Goal: Complete application form

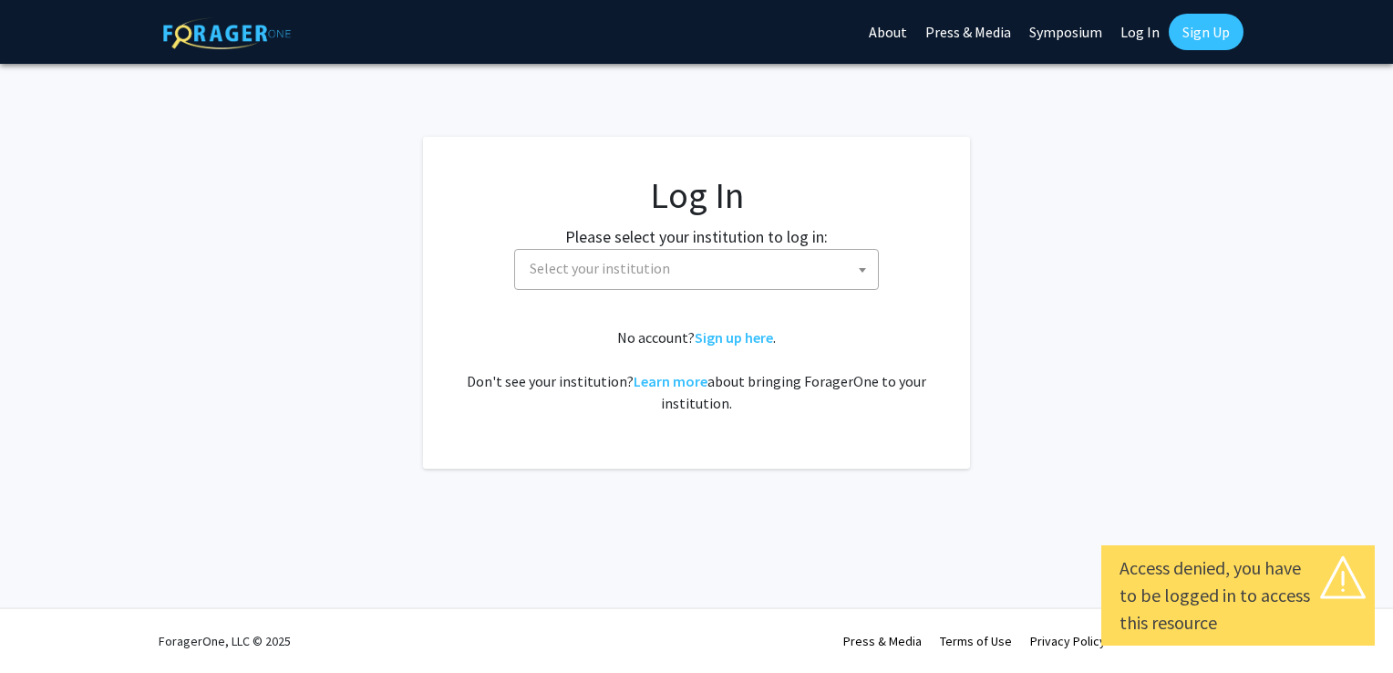
select select
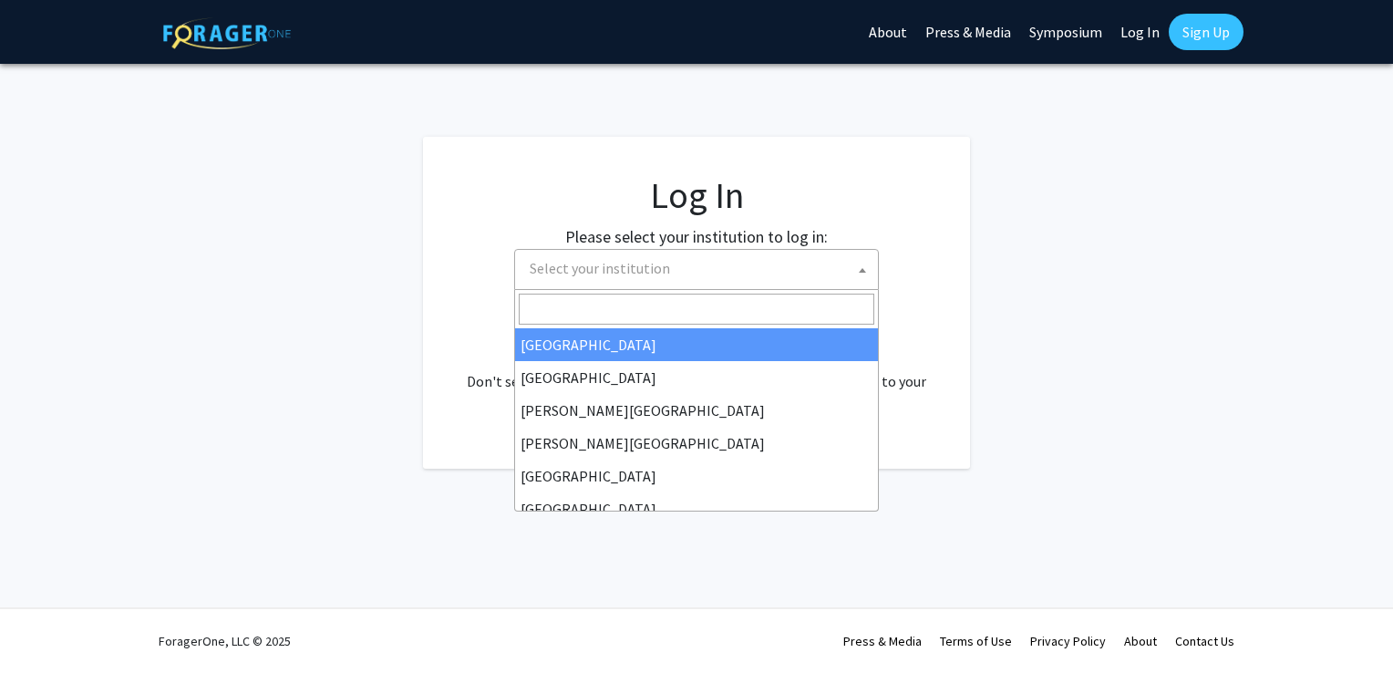
click at [658, 257] on span "Select your institution" at bounding box center [701, 268] width 356 height 37
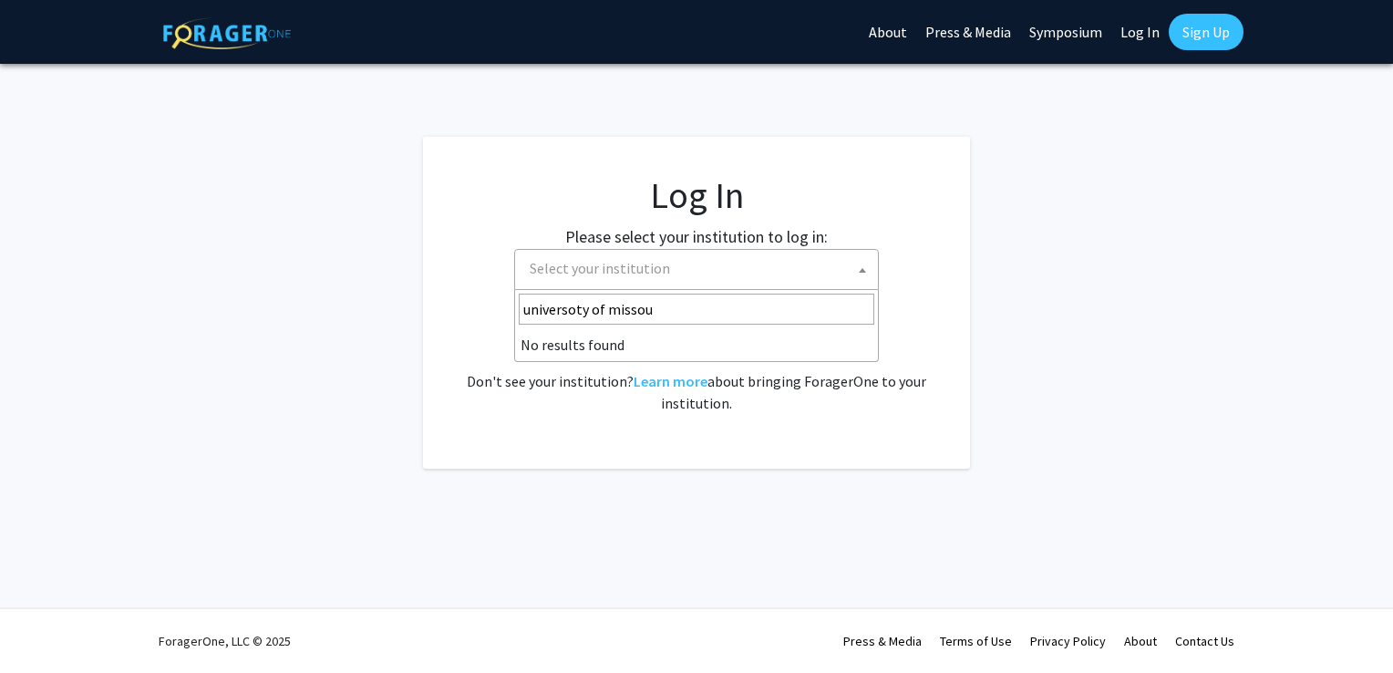
click at [574, 313] on input "universoty of missou" at bounding box center [697, 309] width 356 height 31
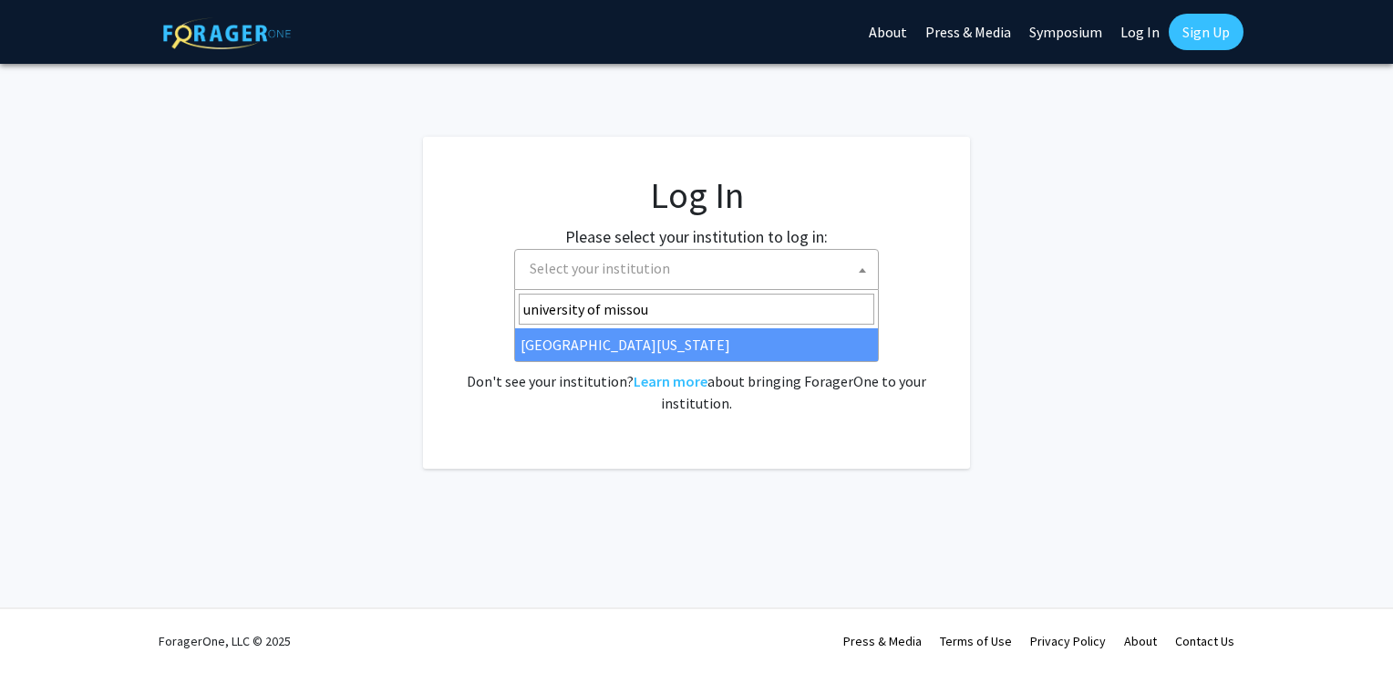
type input "university of missou"
select select "33"
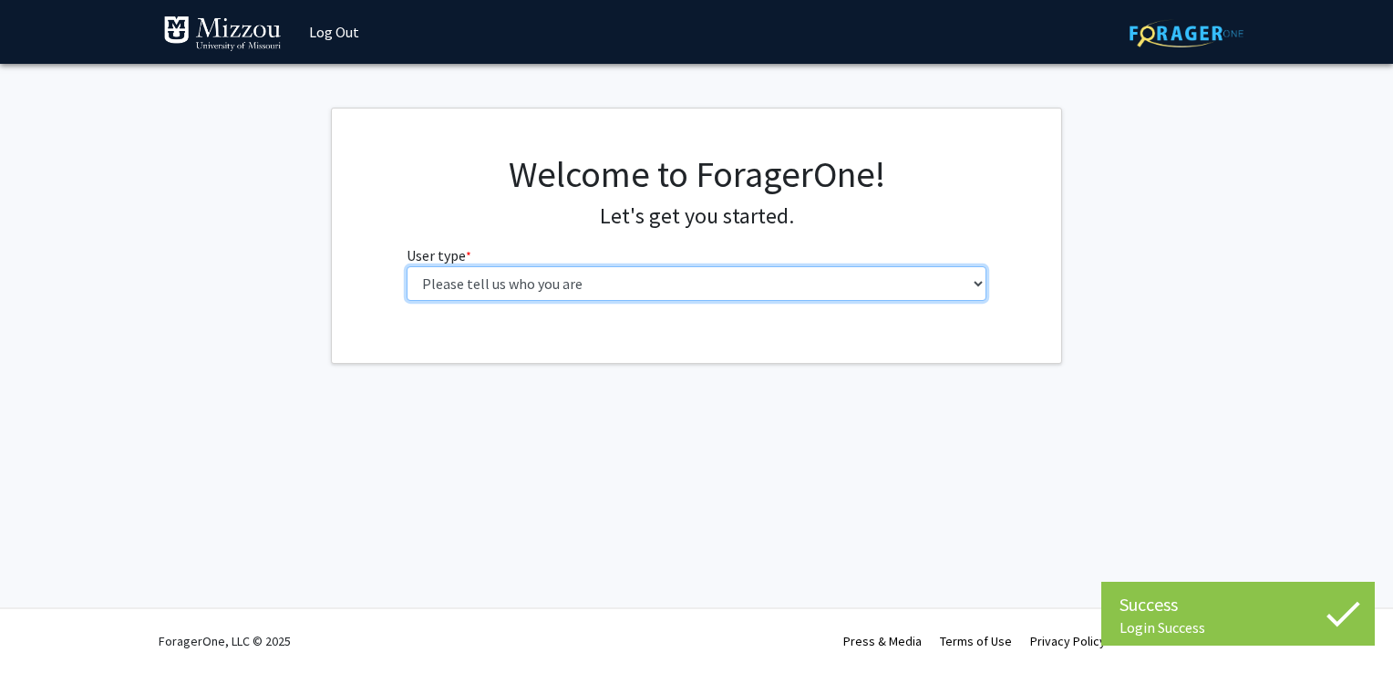
click at [758, 292] on select "Please tell us who you are Undergraduate Student Master's Student Doctoral Cand…" at bounding box center [697, 283] width 581 height 35
select select "1: undergrad"
click at [407, 266] on select "Please tell us who you are Undergraduate Student Master's Student Doctoral Cand…" at bounding box center [697, 283] width 581 height 35
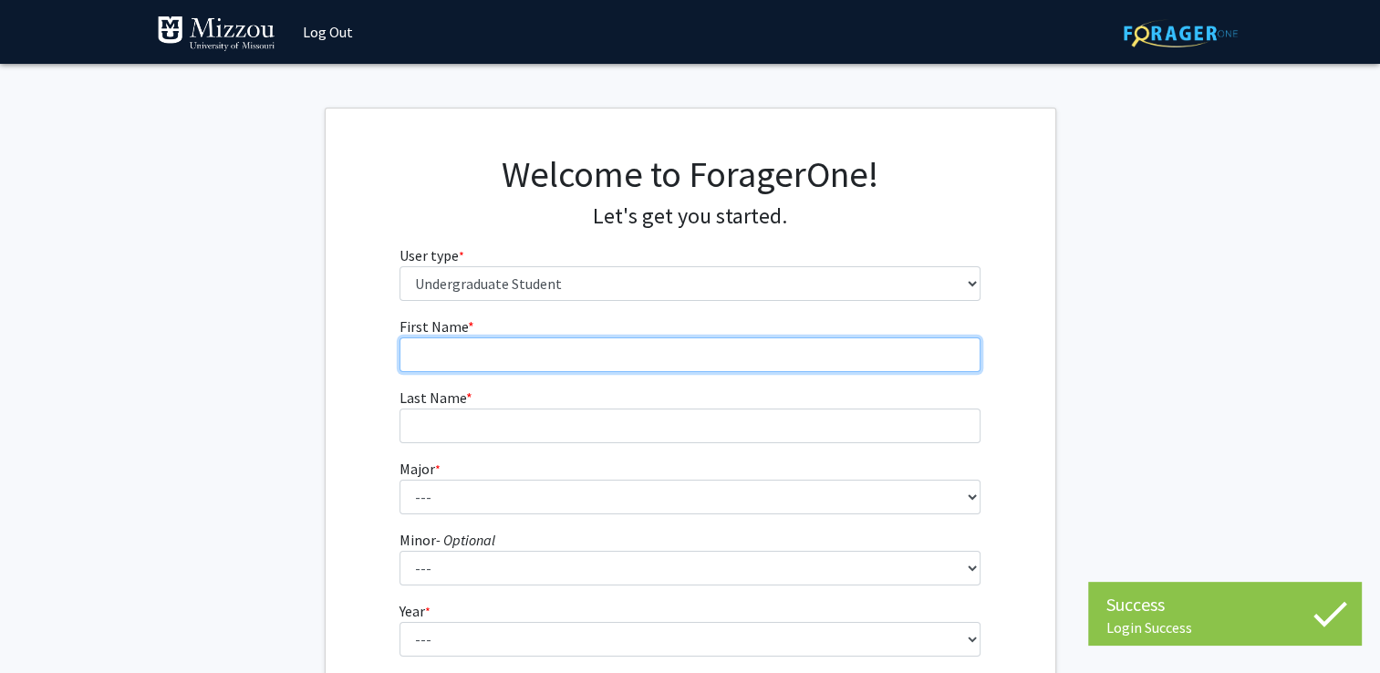
click at [672, 337] on input "First Name * required" at bounding box center [689, 354] width 581 height 35
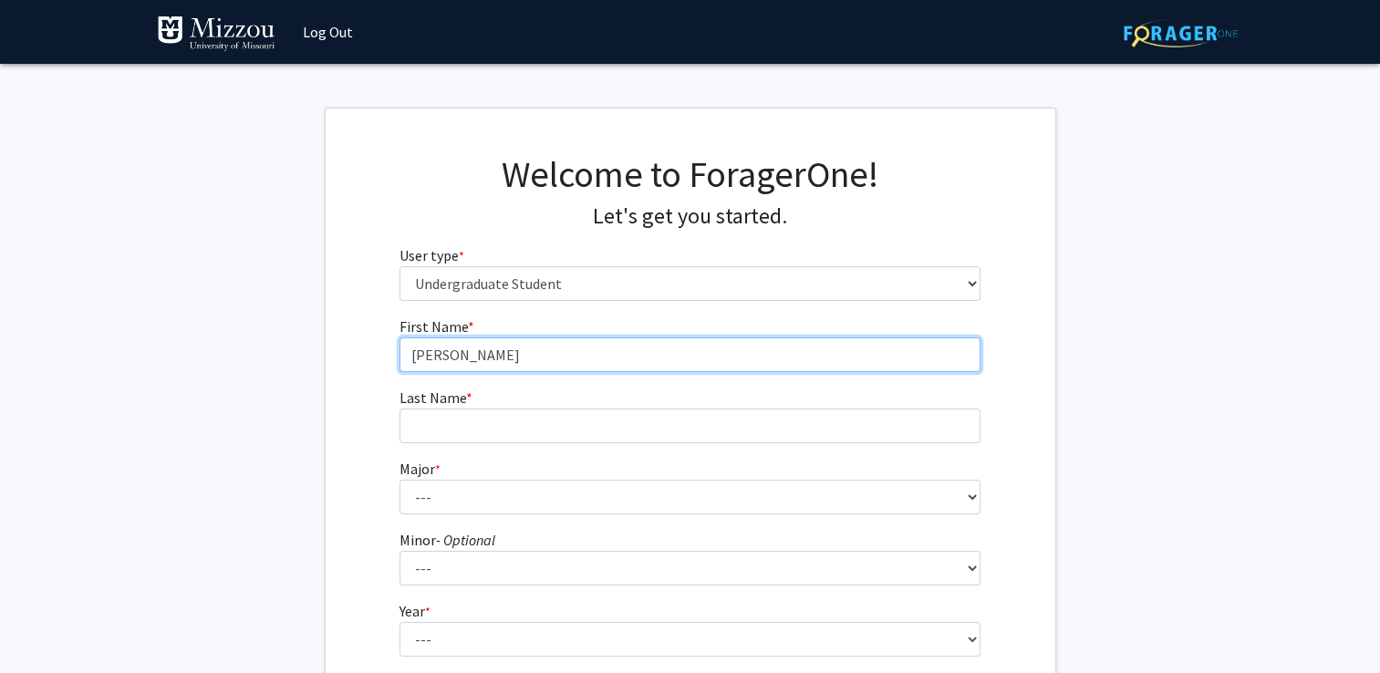
type input "[PERSON_NAME]"
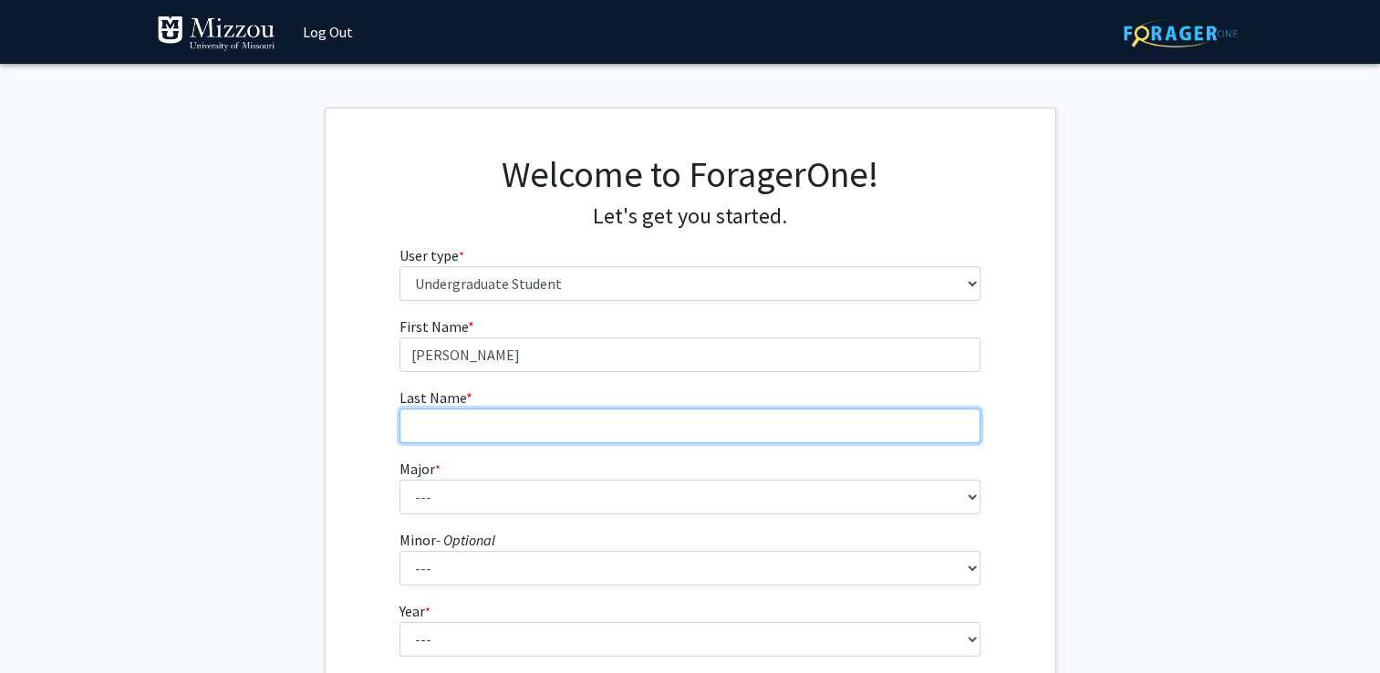
click at [429, 418] on input "Last Name * required" at bounding box center [689, 426] width 581 height 35
type input "[PERSON_NAME]"
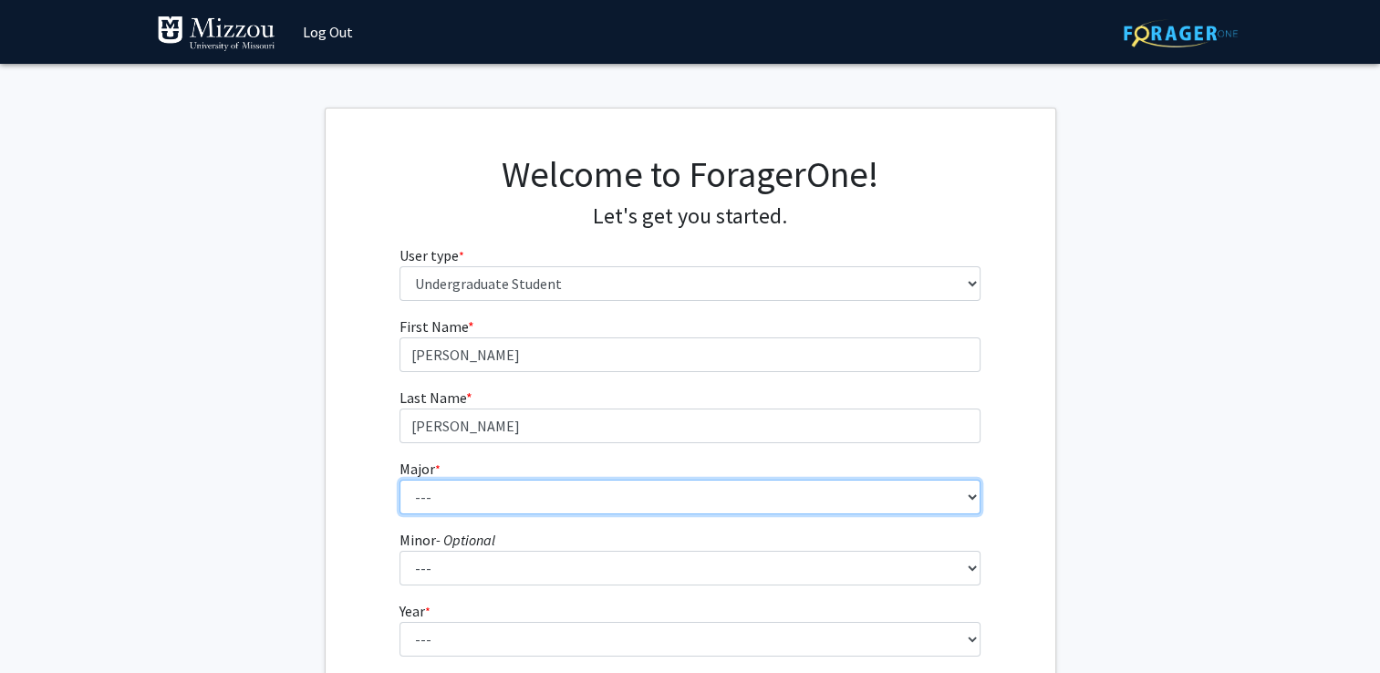
click at [406, 510] on select "--- Agribusiness Management Agricultural Education Agricultural Education: Comm…" at bounding box center [689, 497] width 581 height 35
select select "106: 2599"
click at [399, 480] on select "--- Agribusiness Management Agricultural Education Agricultural Education: Comm…" at bounding box center [689, 497] width 581 height 35
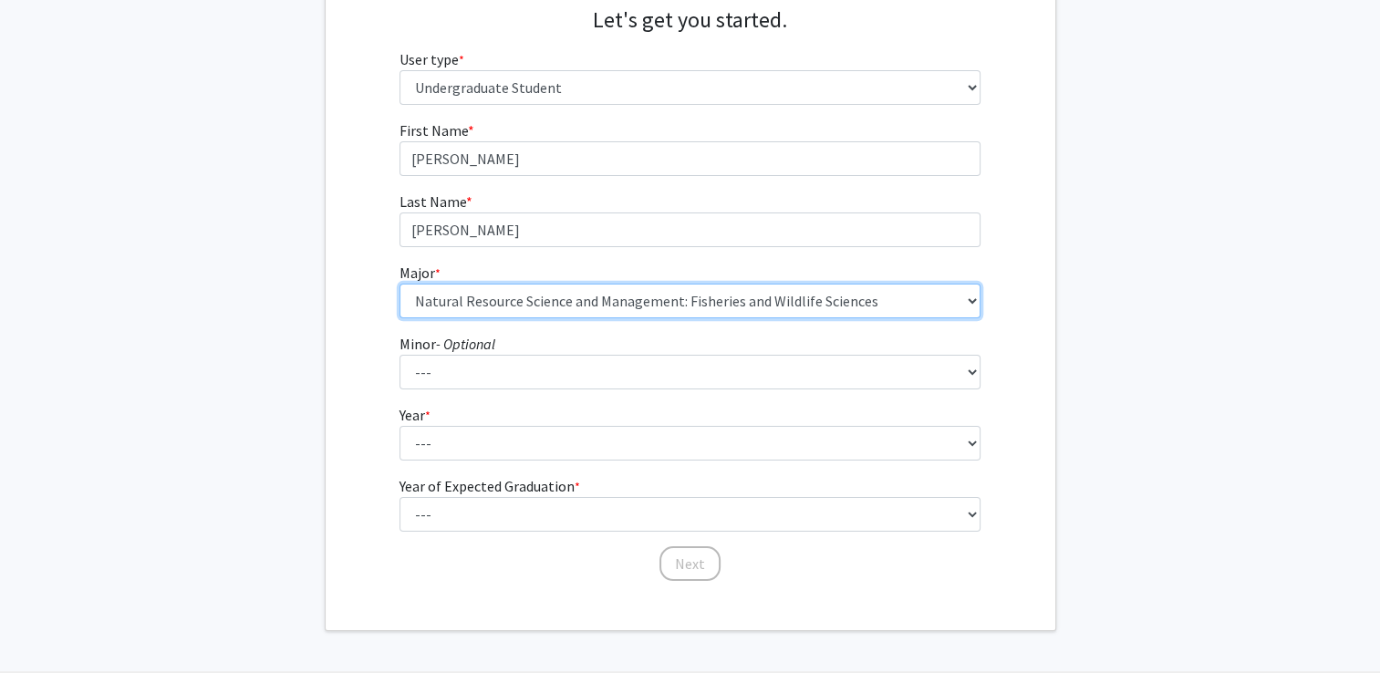
scroll to position [223, 0]
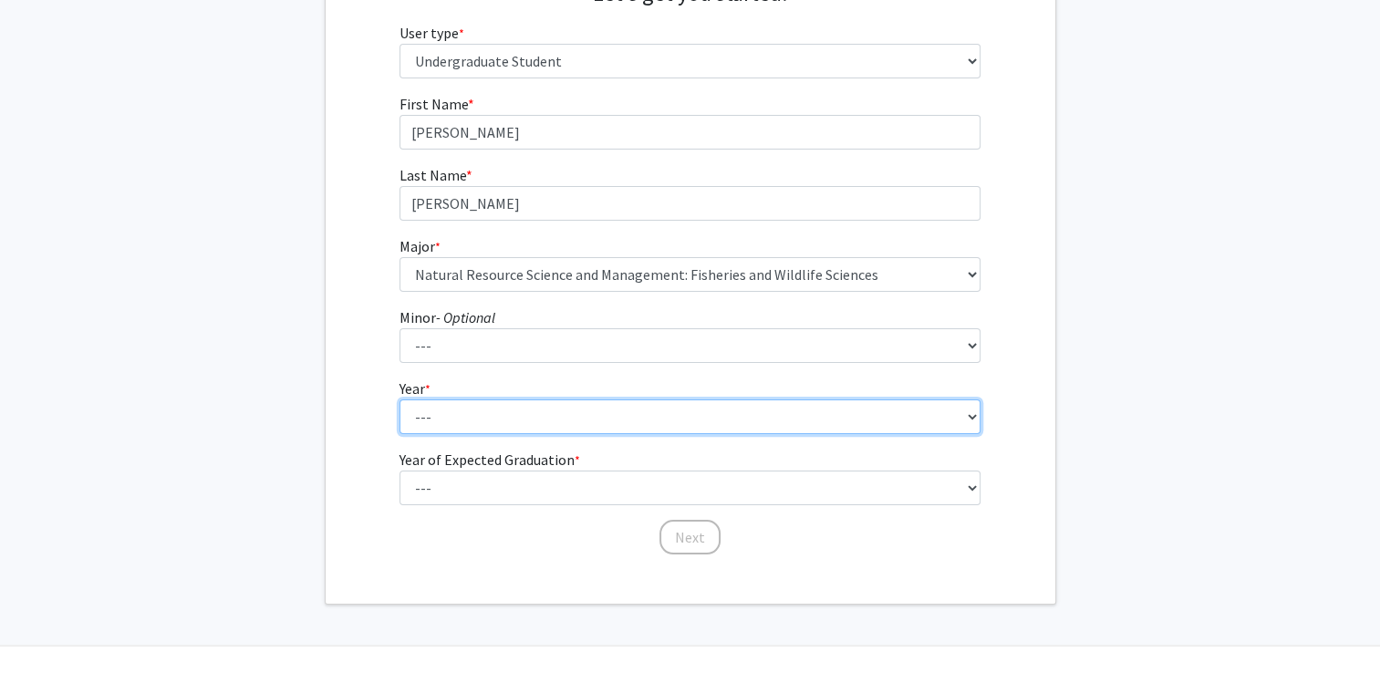
click at [479, 414] on select "--- First-year Sophomore Junior Senior Postbaccalaureate Certificate" at bounding box center [689, 416] width 581 height 35
select select "3: junior"
click at [399, 399] on select "--- First-year Sophomore Junior Senior Postbaccalaureate Certificate" at bounding box center [689, 416] width 581 height 35
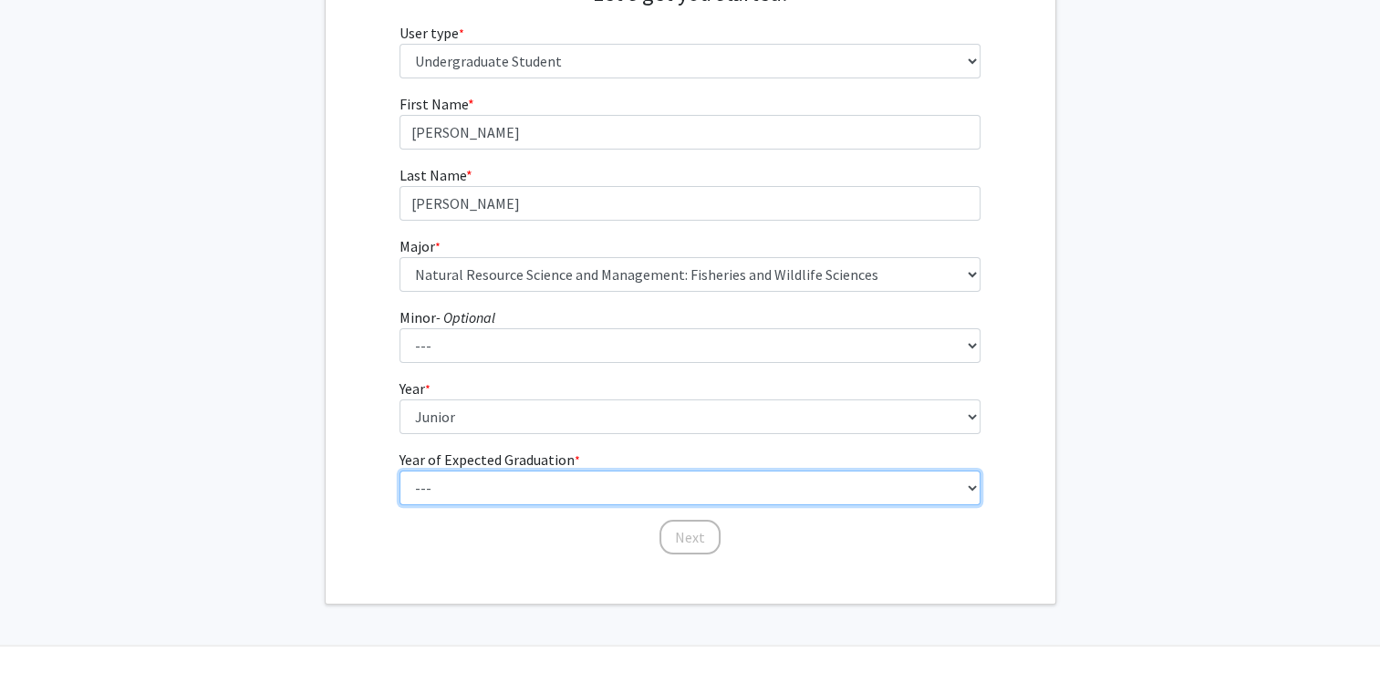
click at [499, 480] on select "--- 2025 2026 2027 2028 2029 2030 2031 2032 2033 2034" at bounding box center [689, 488] width 581 height 35
select select "3: 2027"
click at [399, 471] on select "--- 2025 2026 2027 2028 2029 2030 2031 2032 2033 2034" at bounding box center [689, 488] width 581 height 35
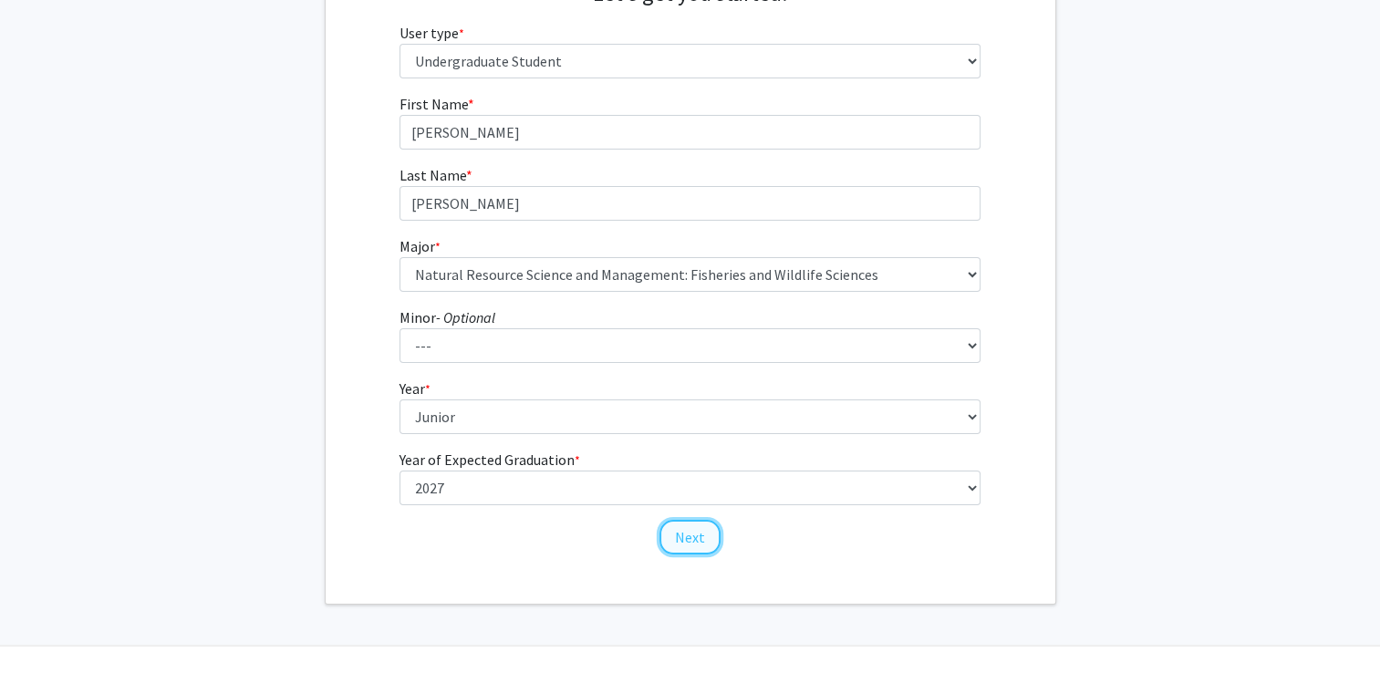
click at [682, 521] on button "Next" at bounding box center [689, 537] width 61 height 35
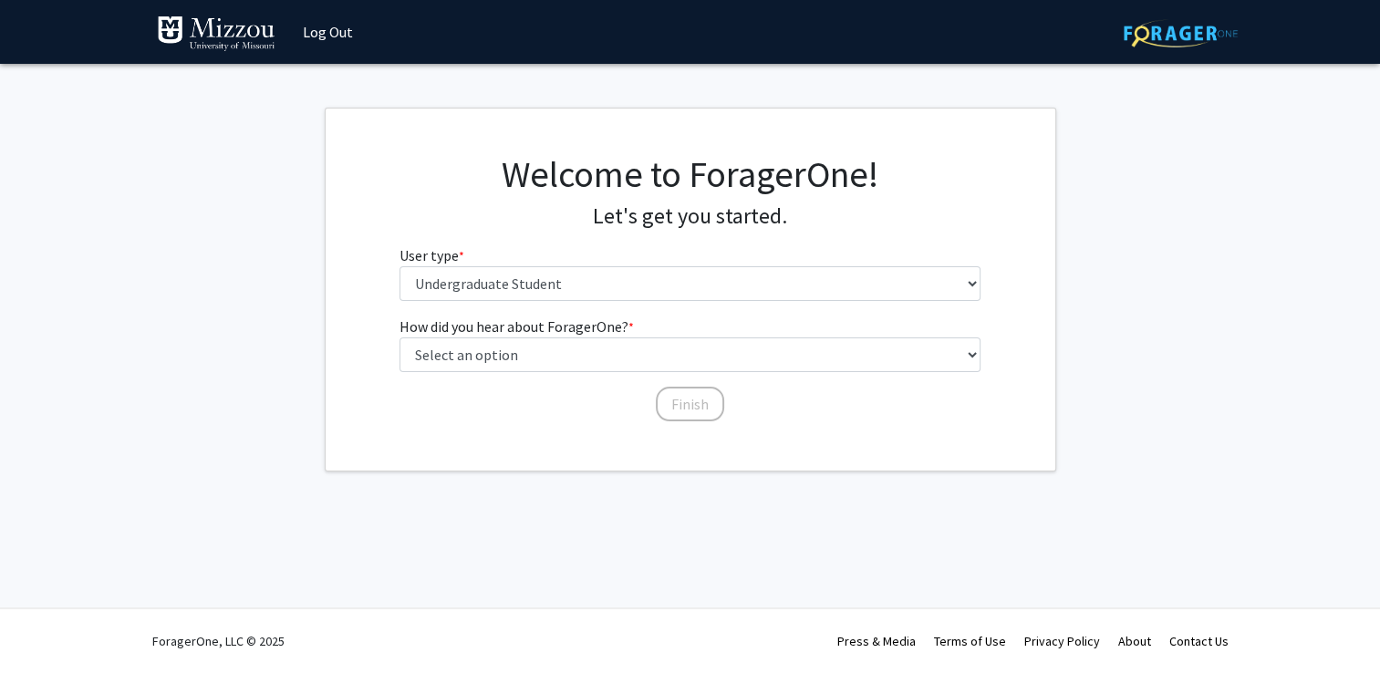
scroll to position [0, 0]
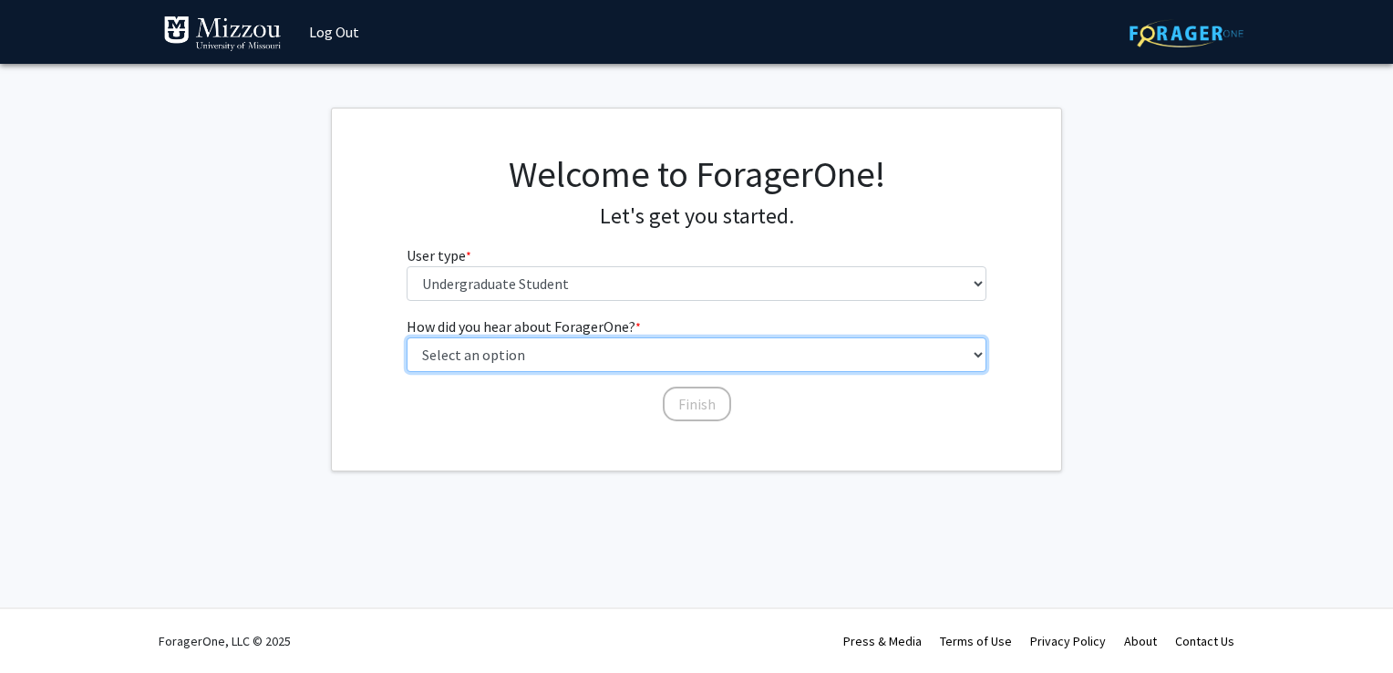
click at [623, 361] on select "Select an option Peer/student recommendation Faculty/staff recommendation Unive…" at bounding box center [697, 354] width 581 height 35
select select "4: university_email"
click at [407, 337] on select "Select an option Peer/student recommendation Faculty/staff recommendation Unive…" at bounding box center [697, 354] width 581 height 35
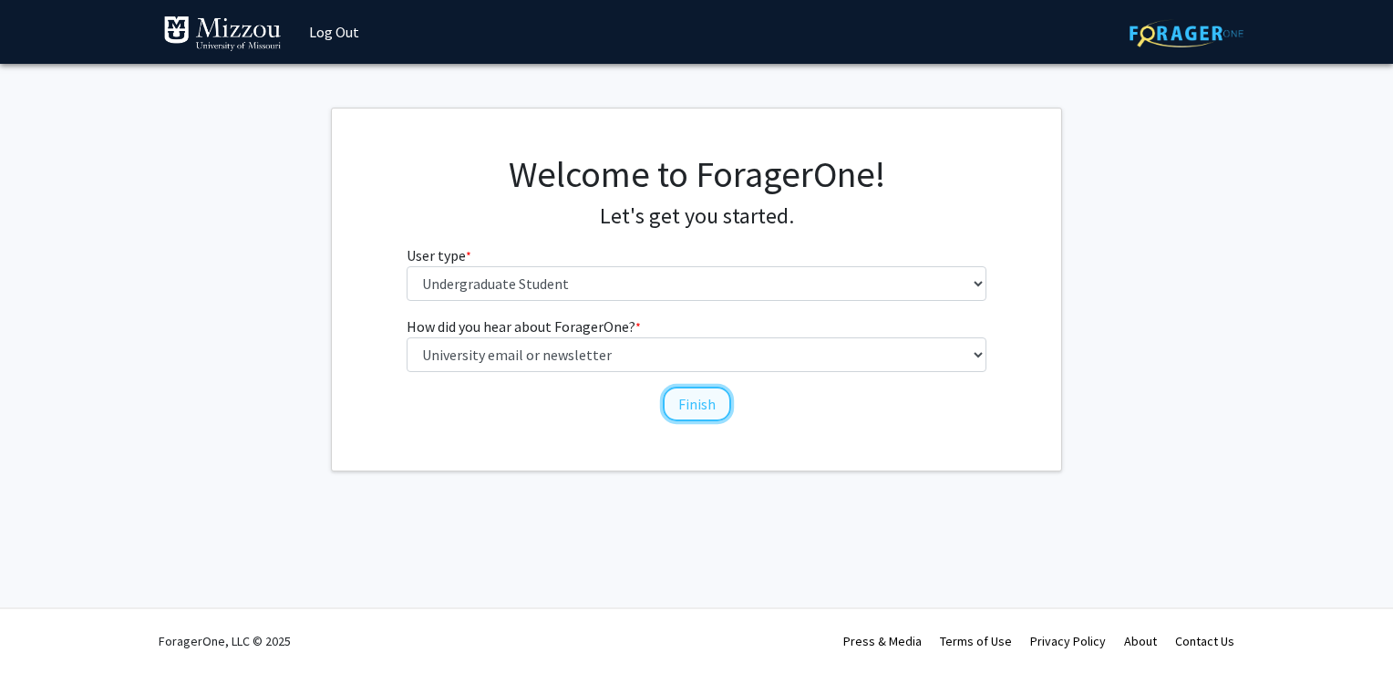
click at [713, 418] on button "Finish" at bounding box center [697, 404] width 68 height 35
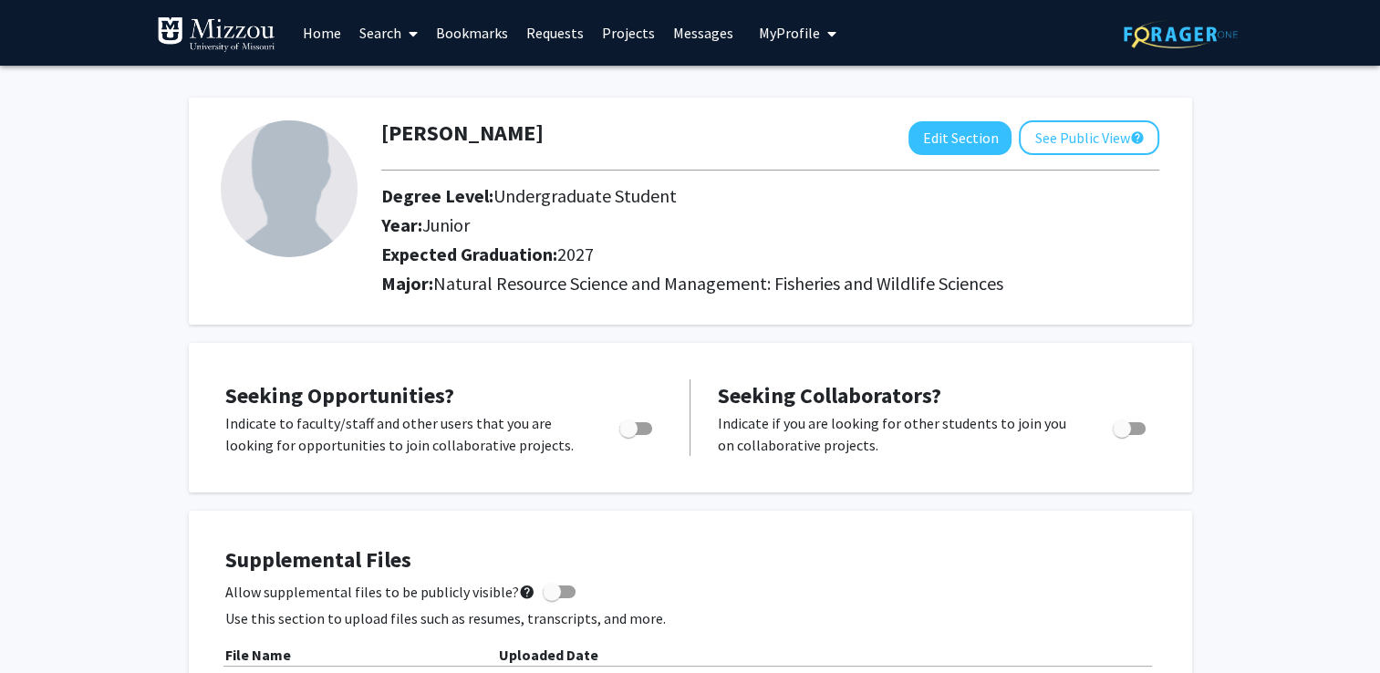
click at [642, 430] on span "Toggle" at bounding box center [635, 428] width 33 height 13
click at [628, 435] on input "Are you actively seeking opportunities?" at bounding box center [627, 435] width 1 height 1
checkbox input "true"
click at [335, 29] on link "Home" at bounding box center [322, 33] width 57 height 64
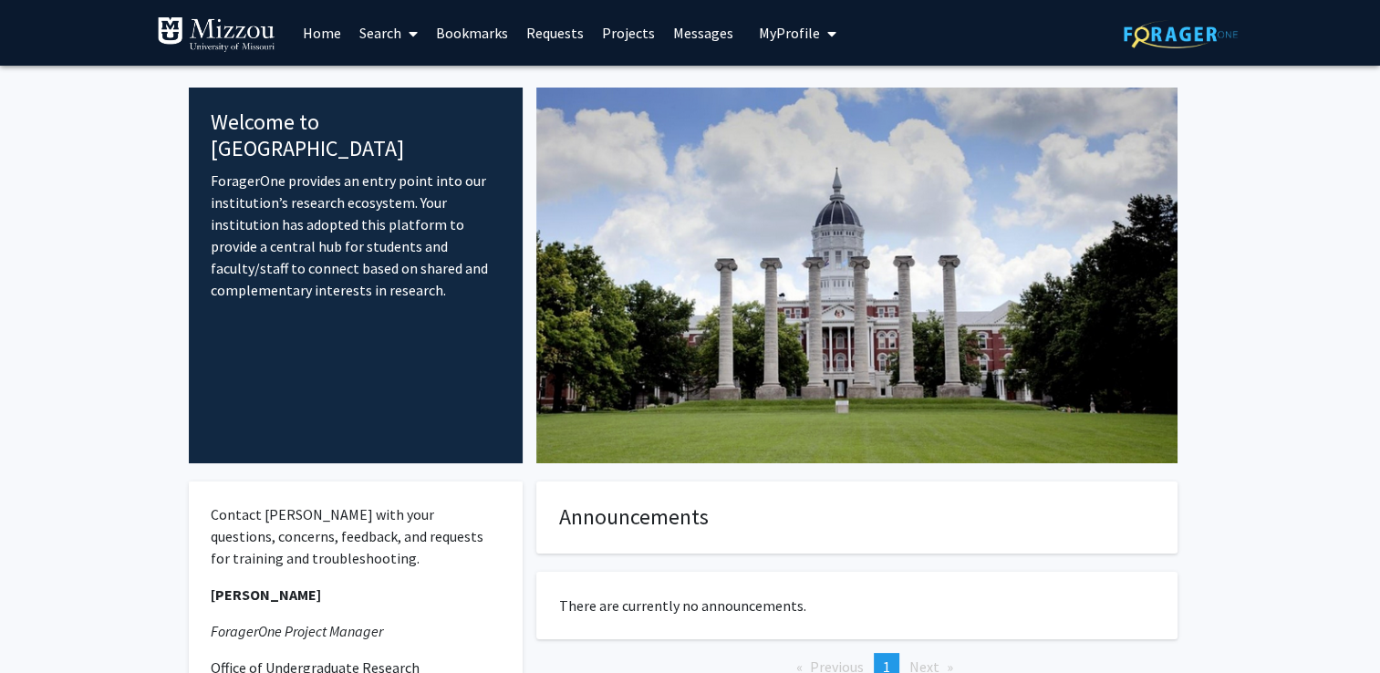
click at [651, 35] on link "Projects" at bounding box center [628, 33] width 71 height 64
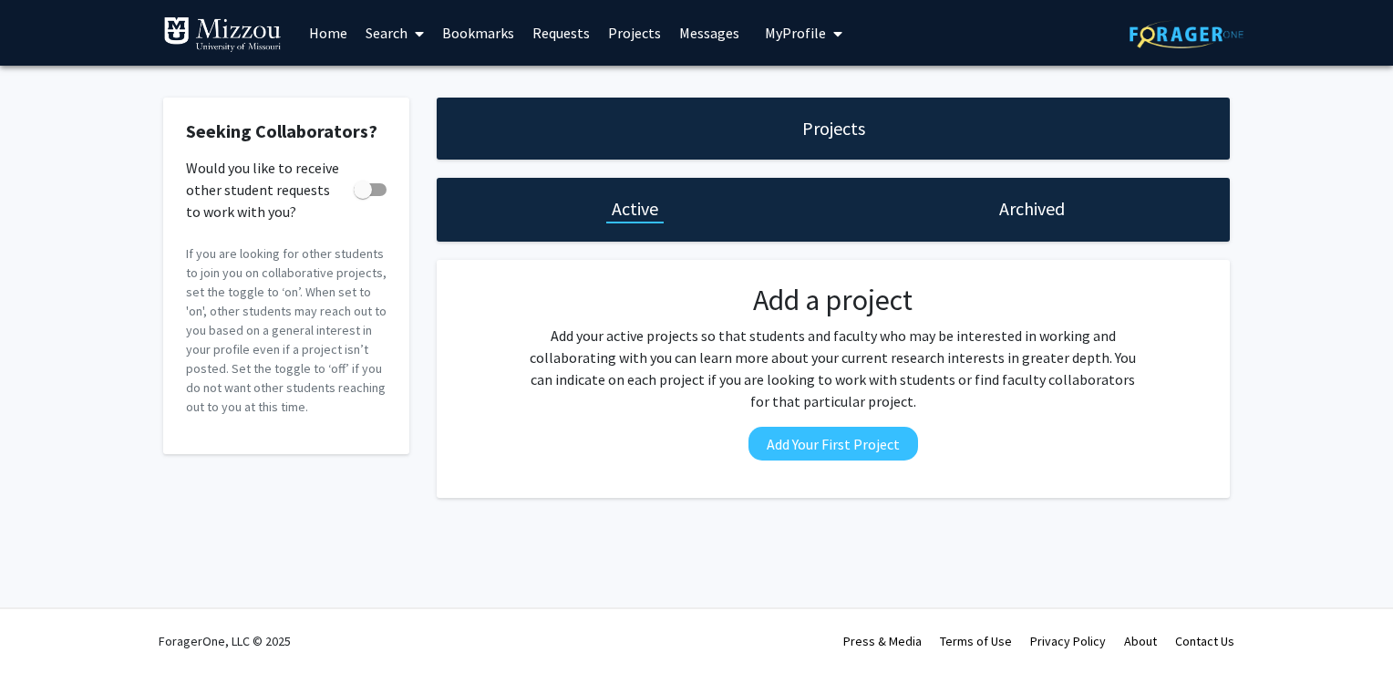
click at [557, 26] on link "Requests" at bounding box center [561, 33] width 76 height 64
